Goal: Task Accomplishment & Management: Use online tool/utility

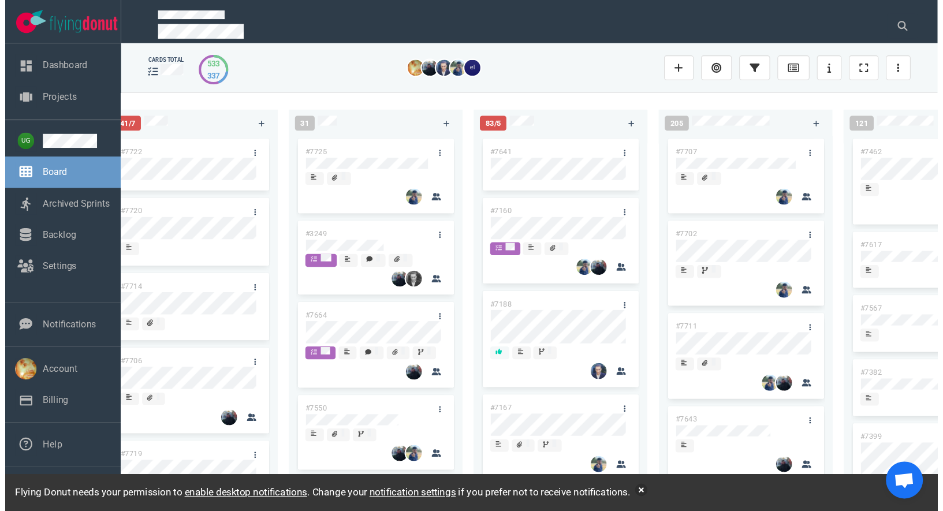
scroll to position [0, 492]
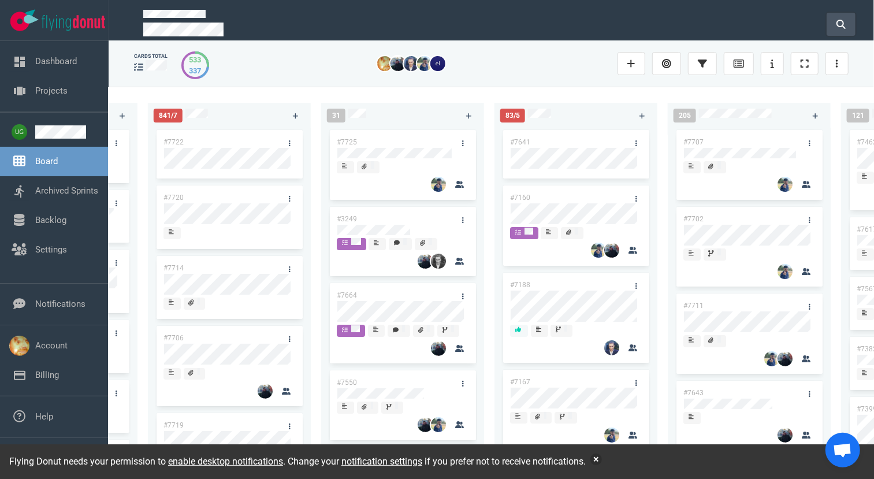
click at [842, 29] on button at bounding box center [841, 24] width 29 height 23
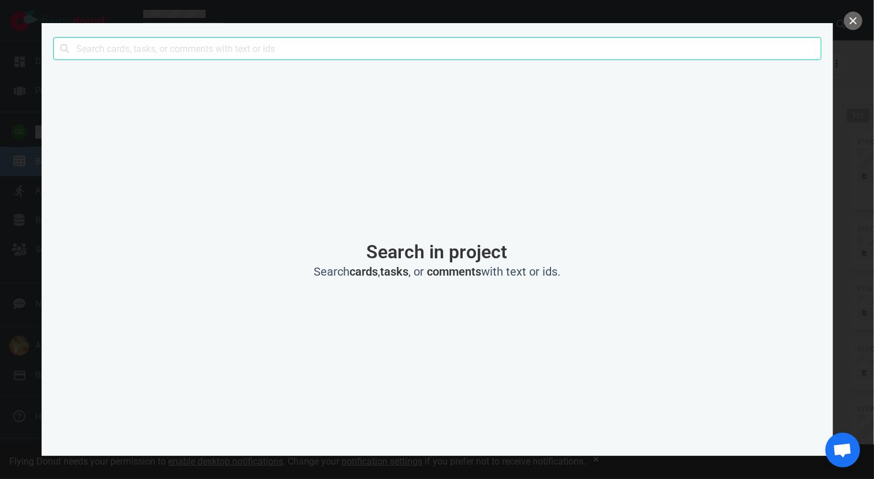
drag, startPoint x: 627, startPoint y: 44, endPoint x: 630, endPoint y: 31, distance: 14.2
click at [627, 44] on input "text" at bounding box center [437, 48] width 768 height 23
type input "atla"
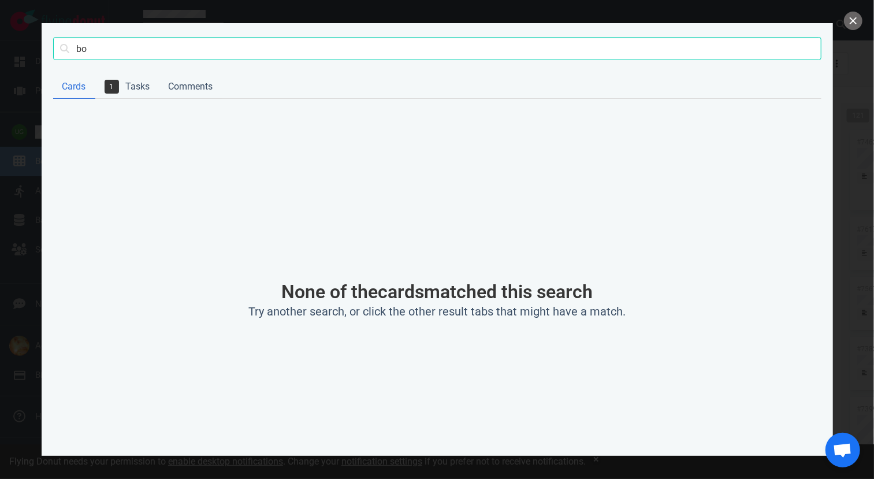
type input "b"
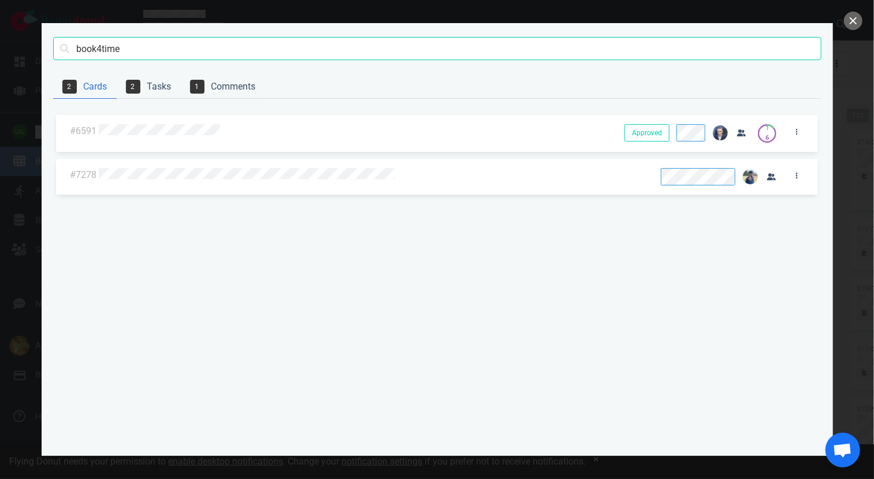
type input "book4time"
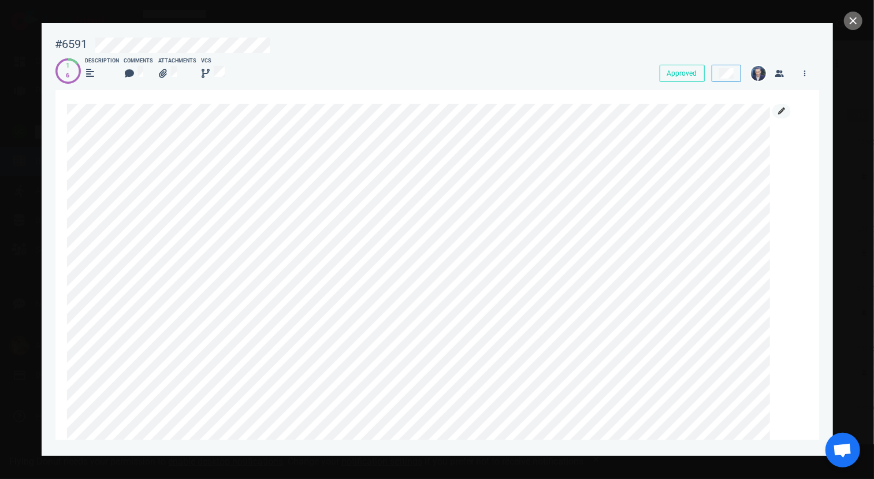
click at [778, 112] on icon at bounding box center [781, 110] width 7 height 7
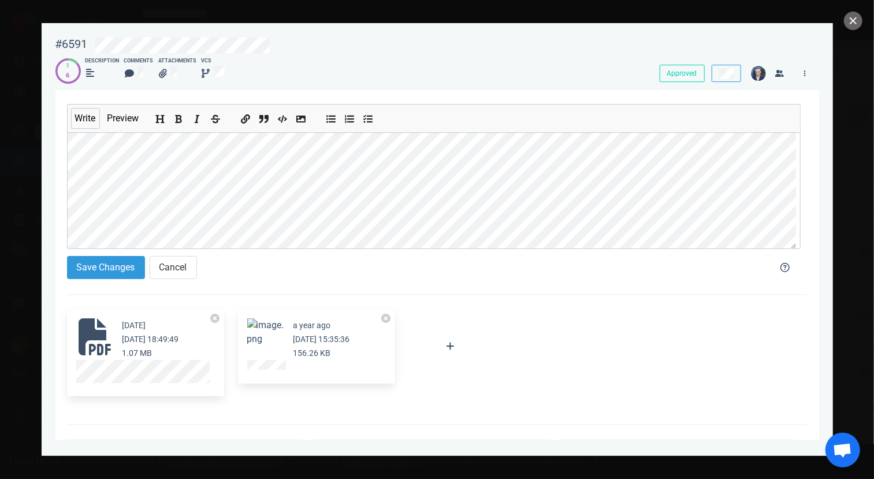
click at [120, 267] on button "Save Changes" at bounding box center [106, 267] width 78 height 23
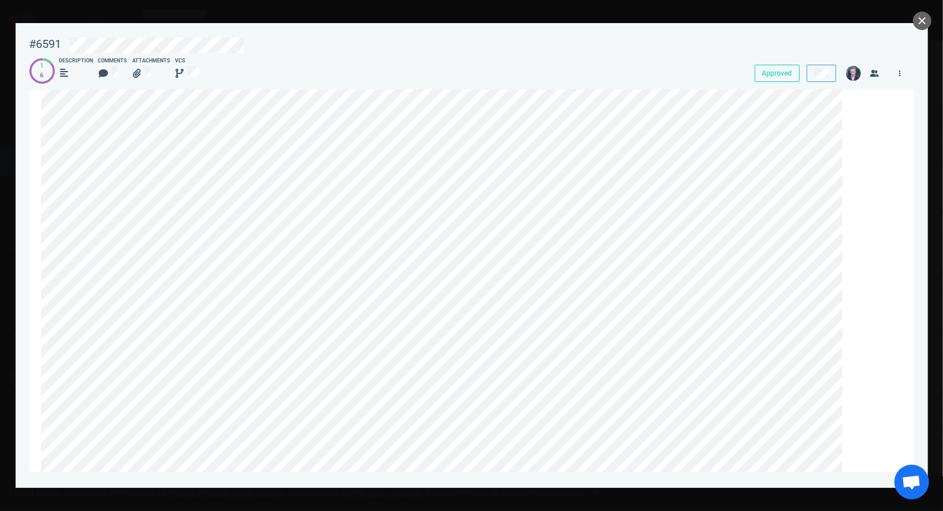
scroll to position [0, 0]
